Goal: Check status

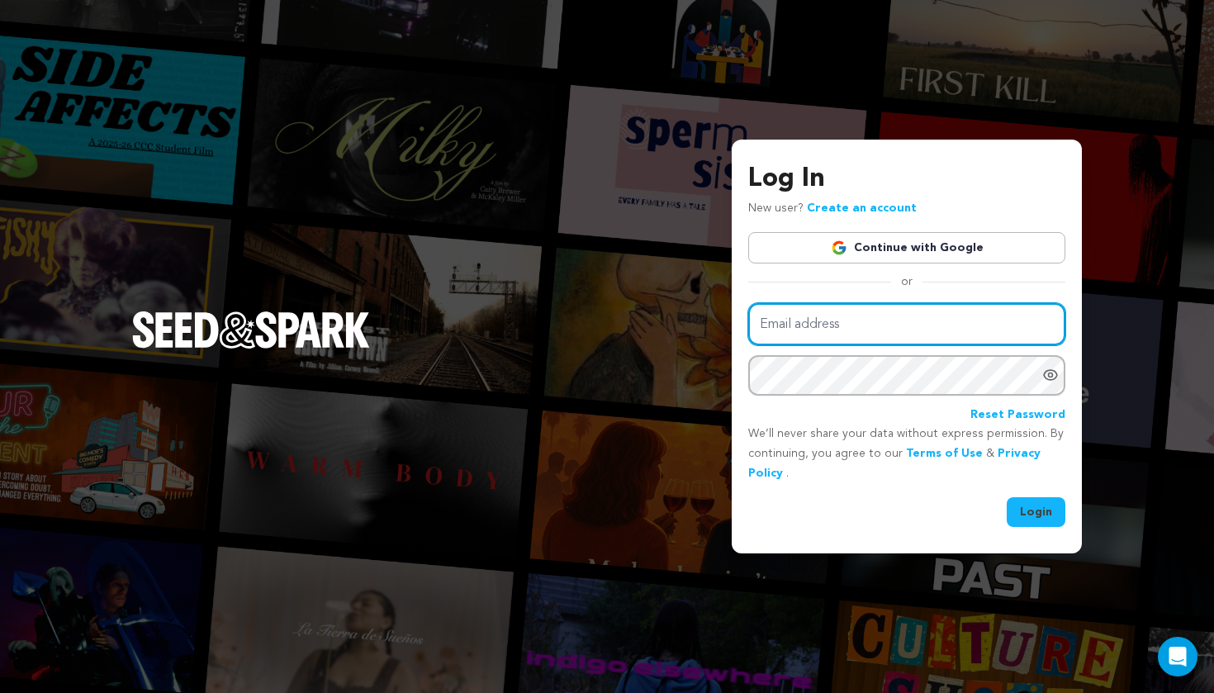
type input "james@poundofsnow.com"
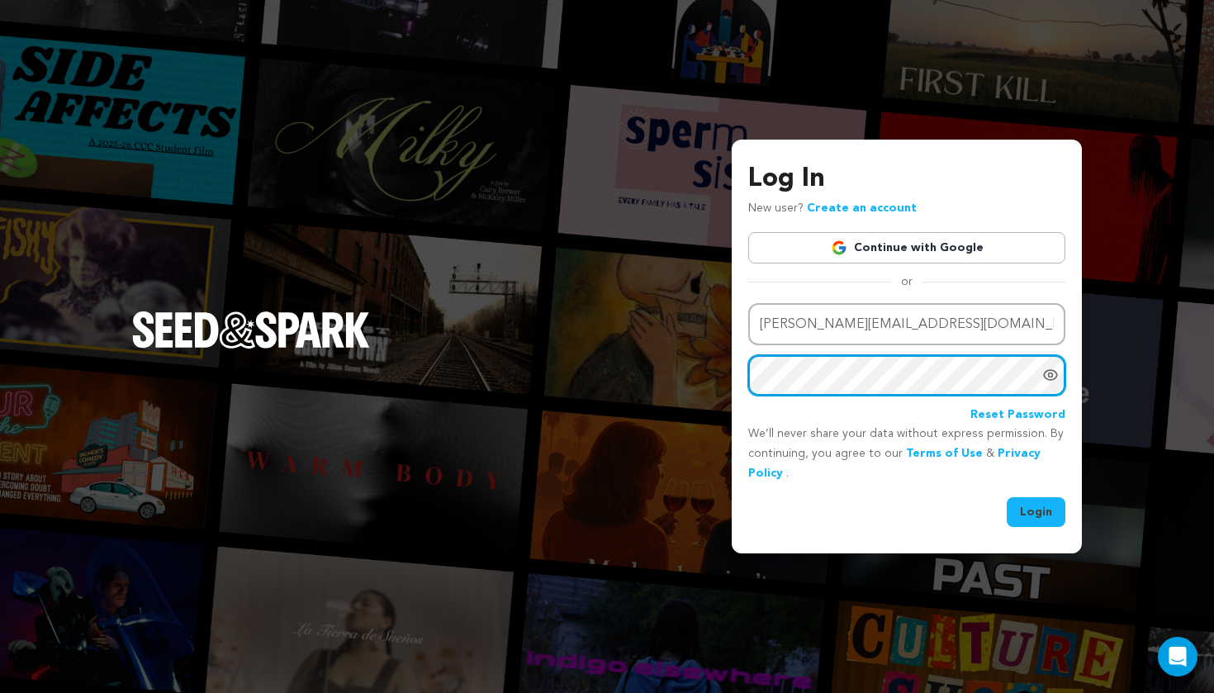
click at [1036, 509] on button "Login" at bounding box center [1036, 512] width 59 height 30
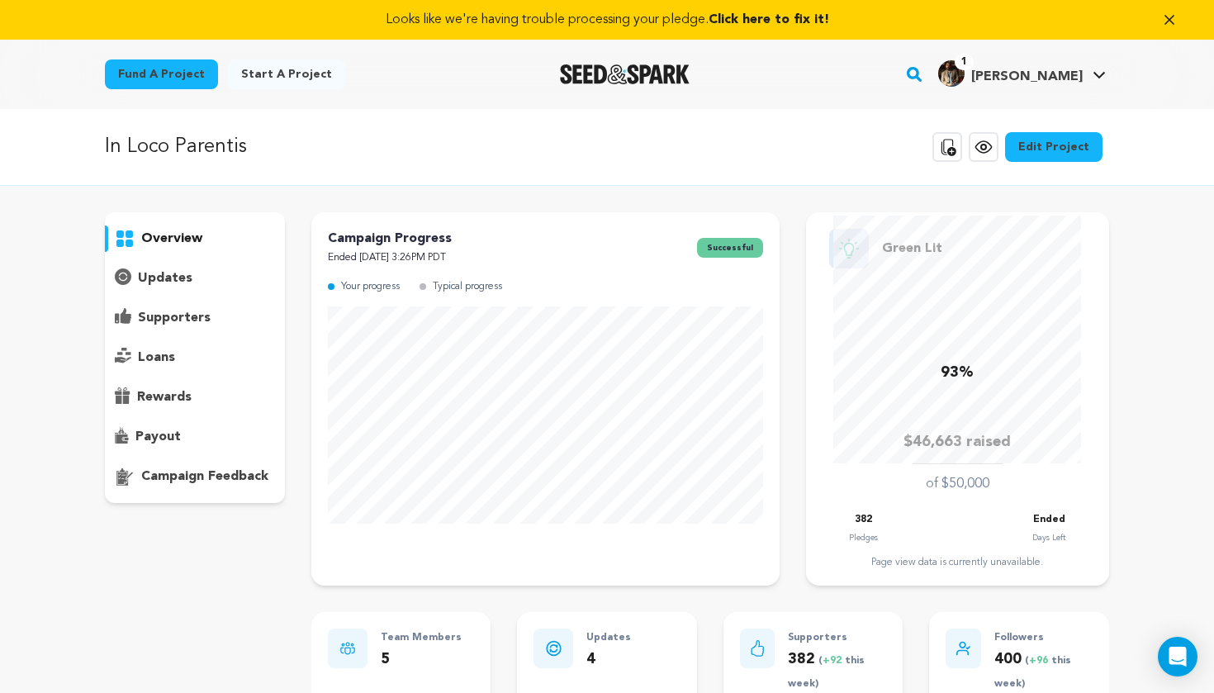
click at [149, 321] on p "supporters" at bounding box center [174, 318] width 73 height 20
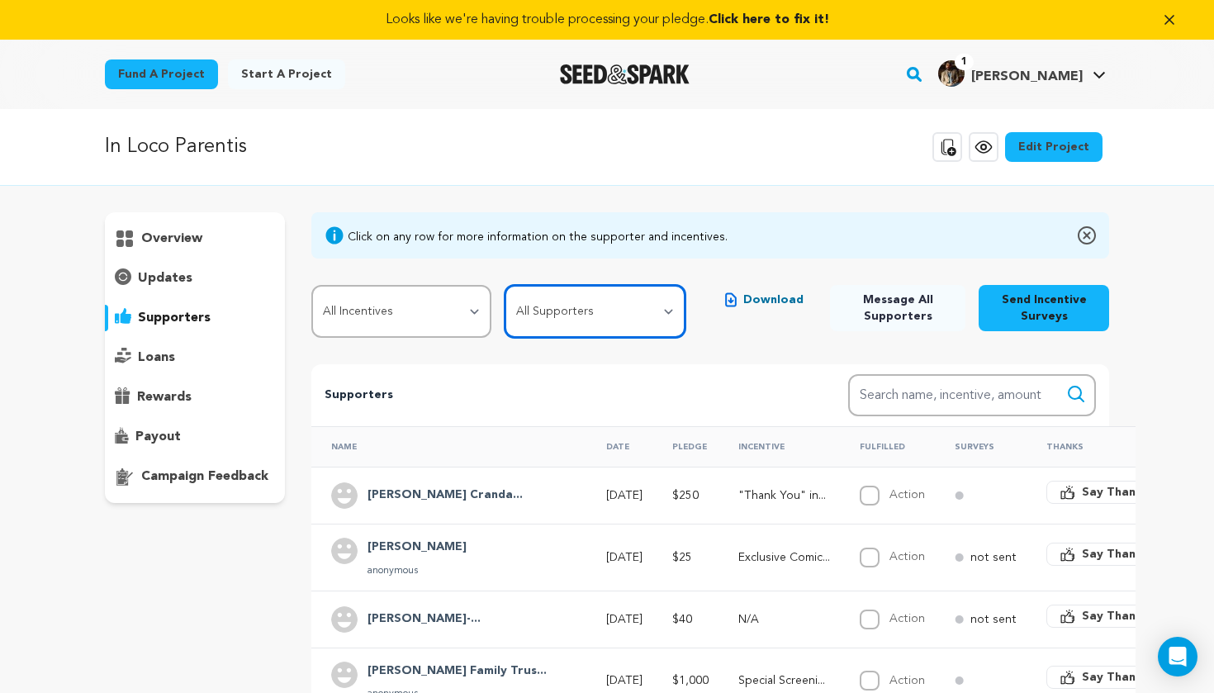
select select "pledge_incomplete"
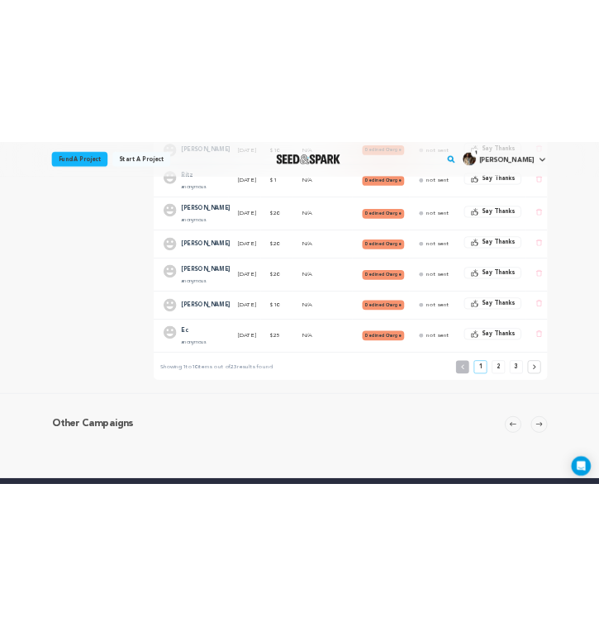
scroll to position [661, 0]
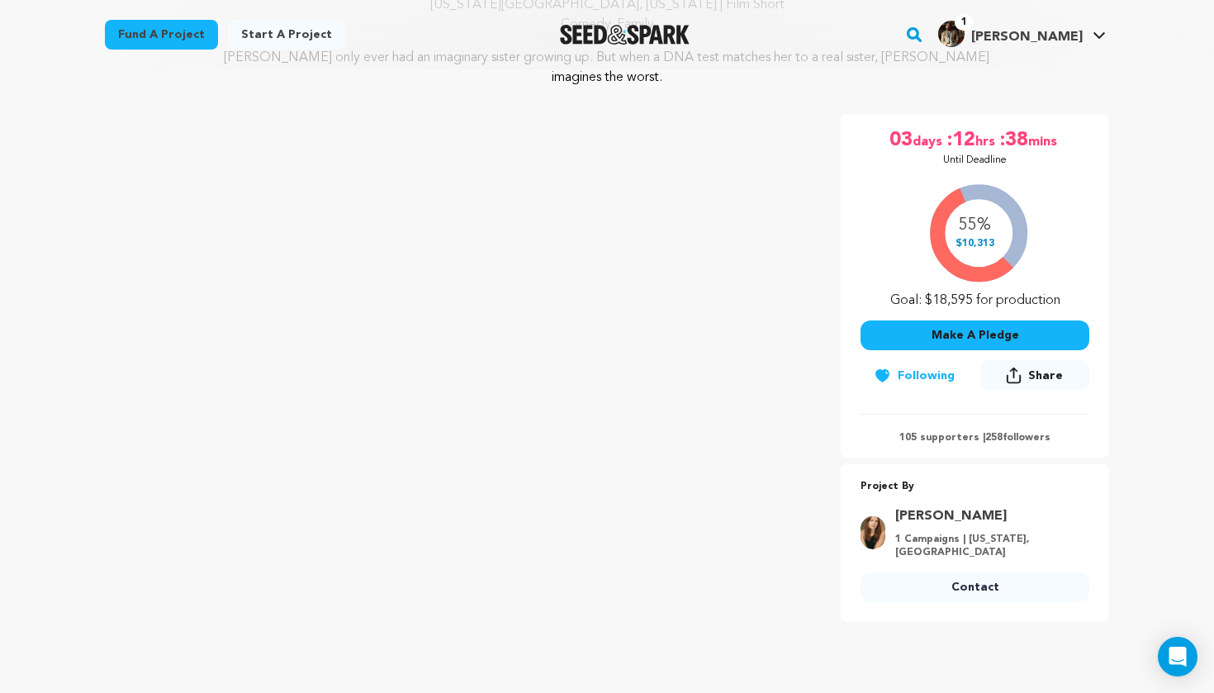
scroll to position [253, 0]
